Goal: Information Seeking & Learning: Learn about a topic

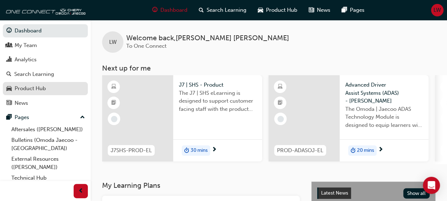
click at [38, 89] on div "Product Hub" at bounding box center [30, 88] width 31 height 8
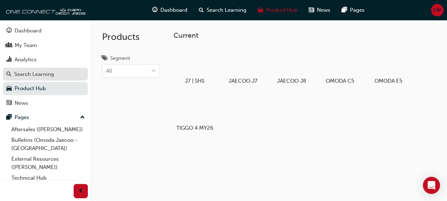
click at [31, 73] on div "Search Learning" at bounding box center [34, 74] width 40 height 8
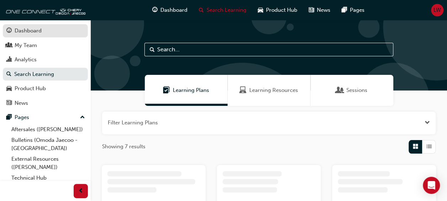
click at [29, 31] on div "Dashboard" at bounding box center [28, 31] width 27 height 8
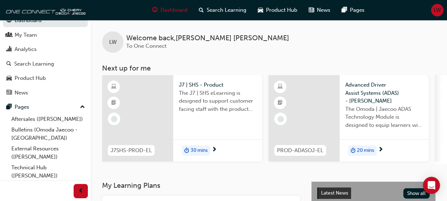
scroll to position [12, 0]
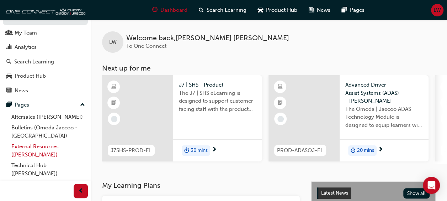
click at [48, 146] on link "External Resources ([PERSON_NAME])" at bounding box center [48, 150] width 79 height 19
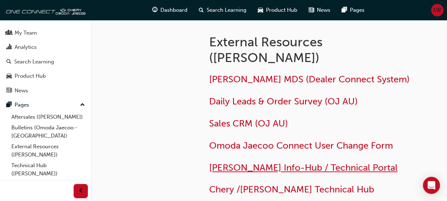
click at [232, 169] on span "[PERSON_NAME] Info-Hub / Technical Portal" at bounding box center [303, 167] width 189 height 11
